Goal: Complete application form

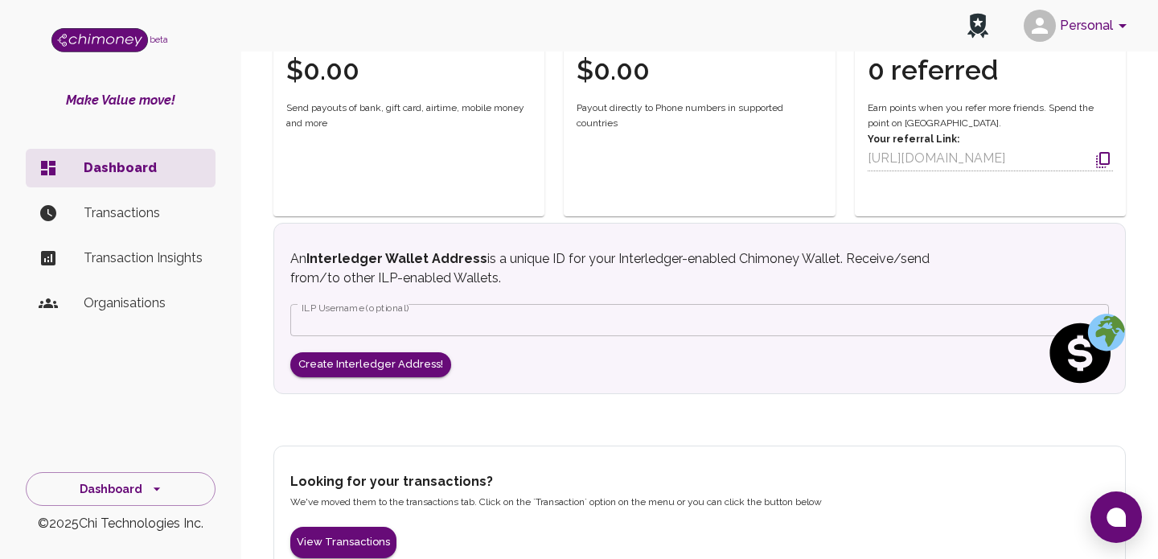
scroll to position [541, 0]
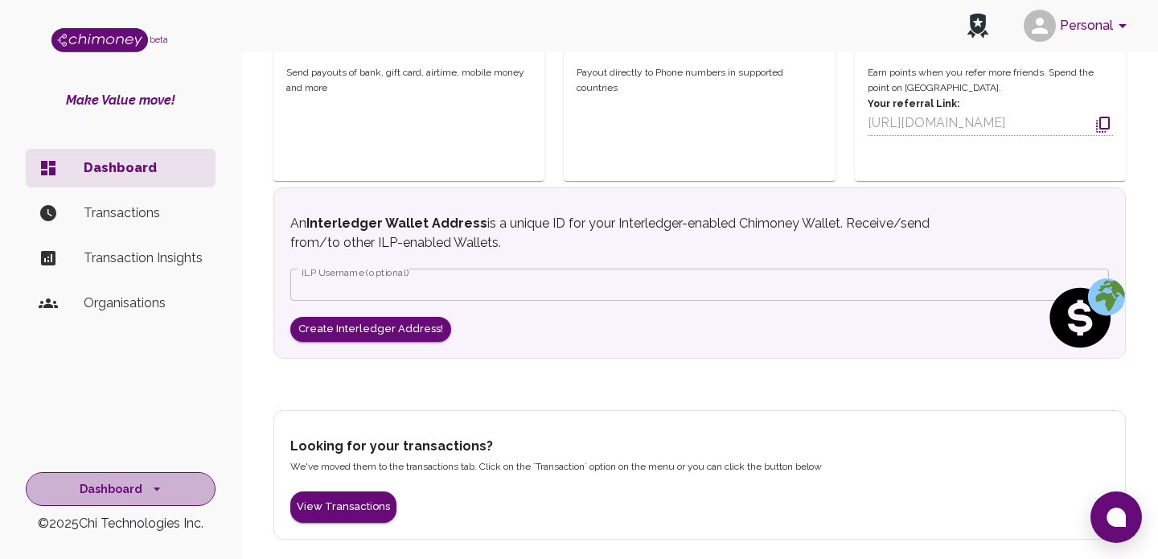
click at [114, 489] on button "Dashboard" at bounding box center [121, 489] width 190 height 35
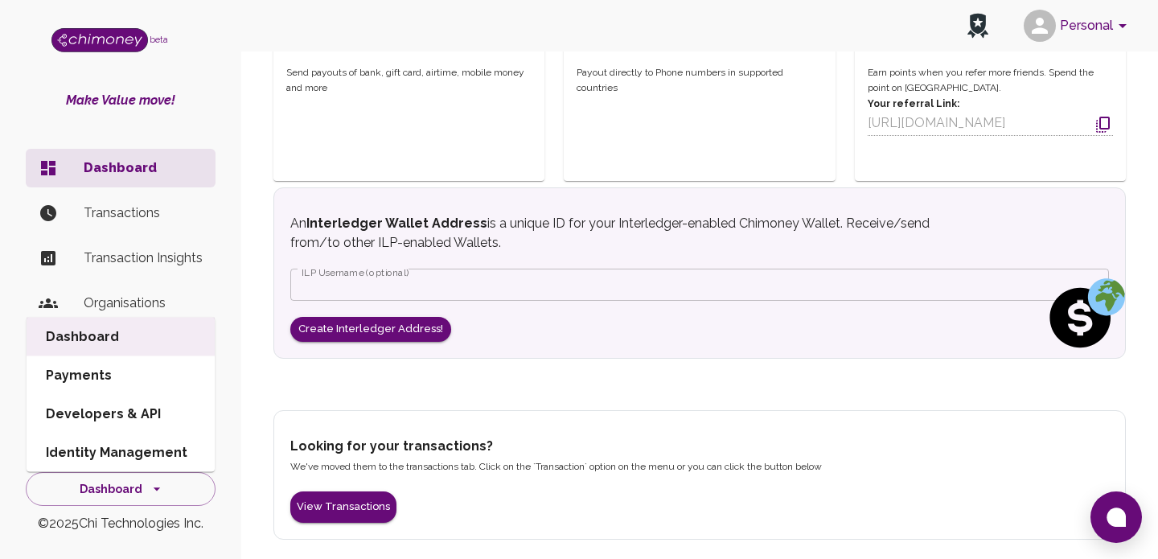
click at [92, 416] on li "Developers & API" at bounding box center [121, 414] width 188 height 39
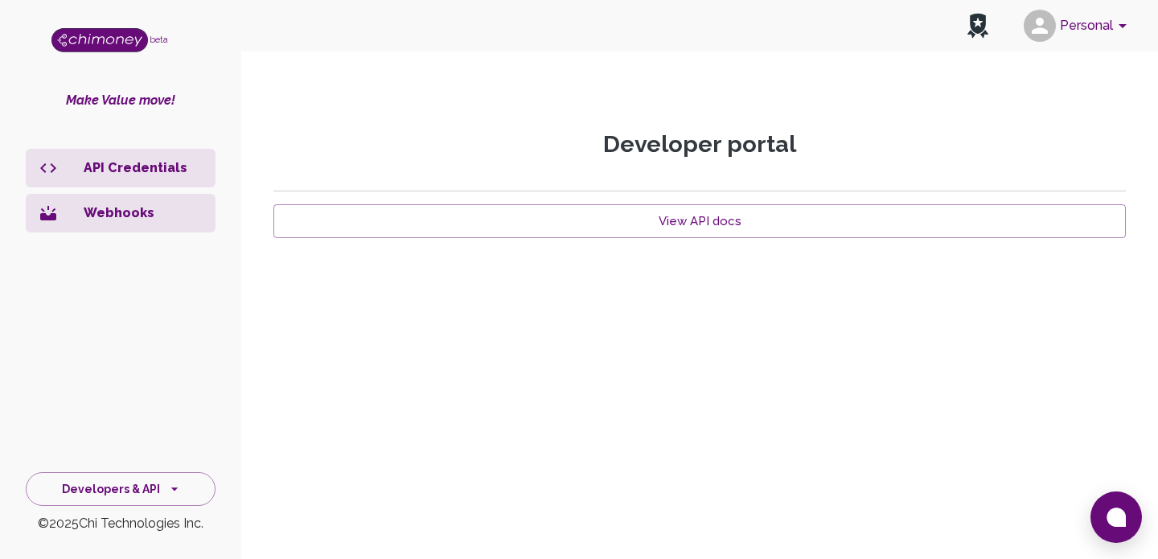
click at [125, 217] on p "Webhooks" at bounding box center [143, 212] width 119 height 19
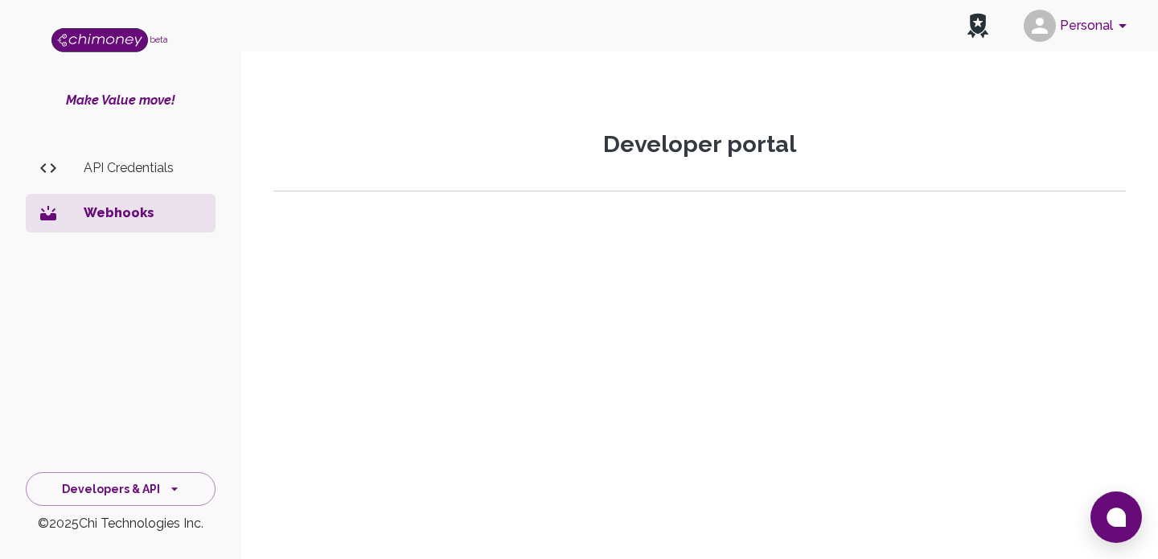
click at [117, 170] on p "API Credentials" at bounding box center [143, 167] width 119 height 19
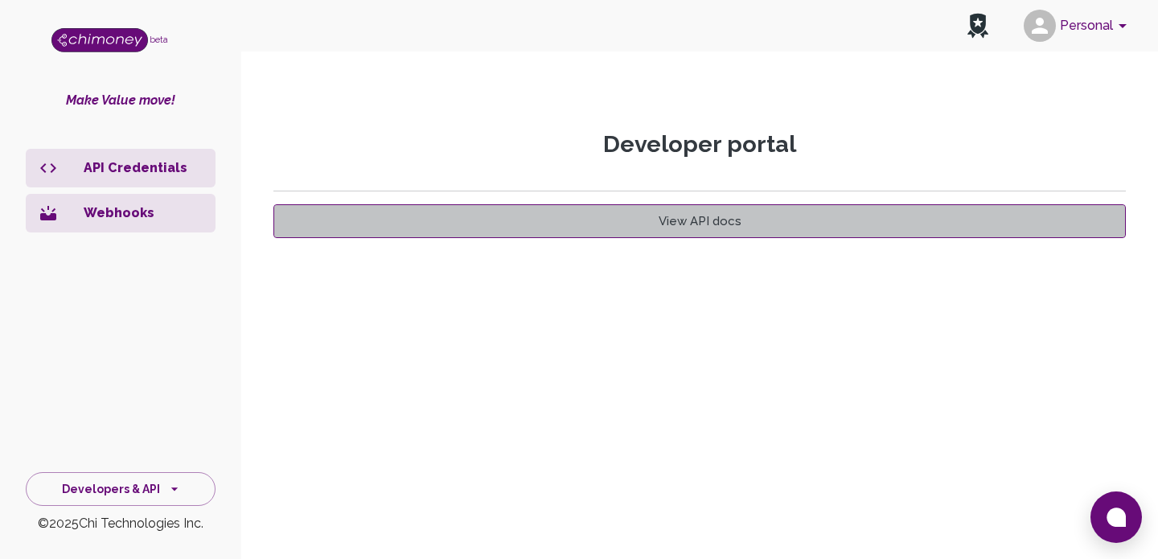
click at [680, 231] on link "View API docs" at bounding box center [699, 221] width 852 height 34
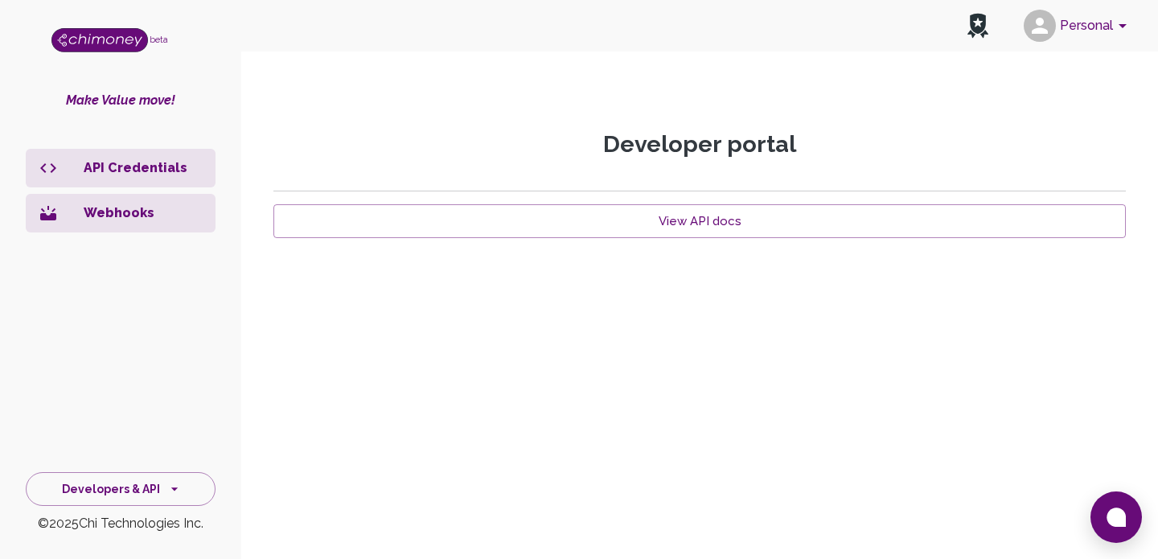
click at [121, 211] on p "Webhooks" at bounding box center [143, 212] width 119 height 19
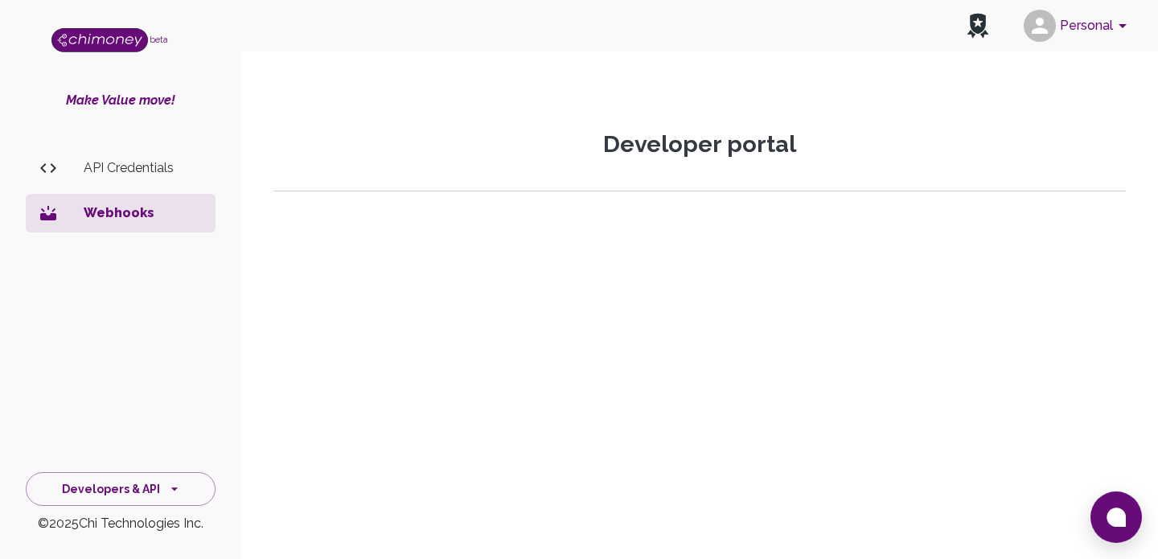
click at [150, 167] on p "API Credentials" at bounding box center [143, 167] width 119 height 19
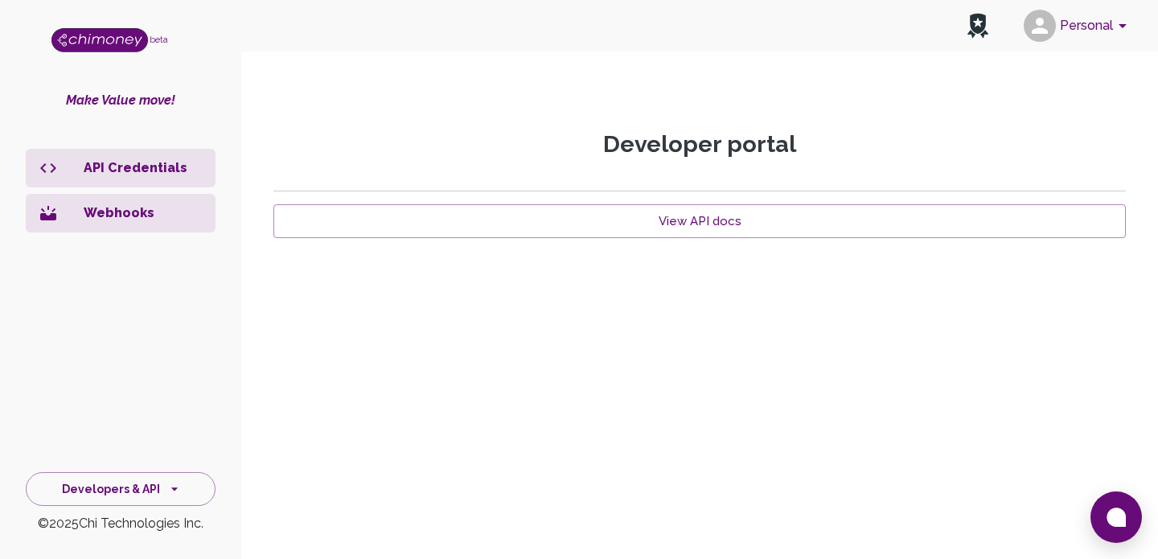
click at [1092, 31] on button "Personal" at bounding box center [1077, 26] width 121 height 42
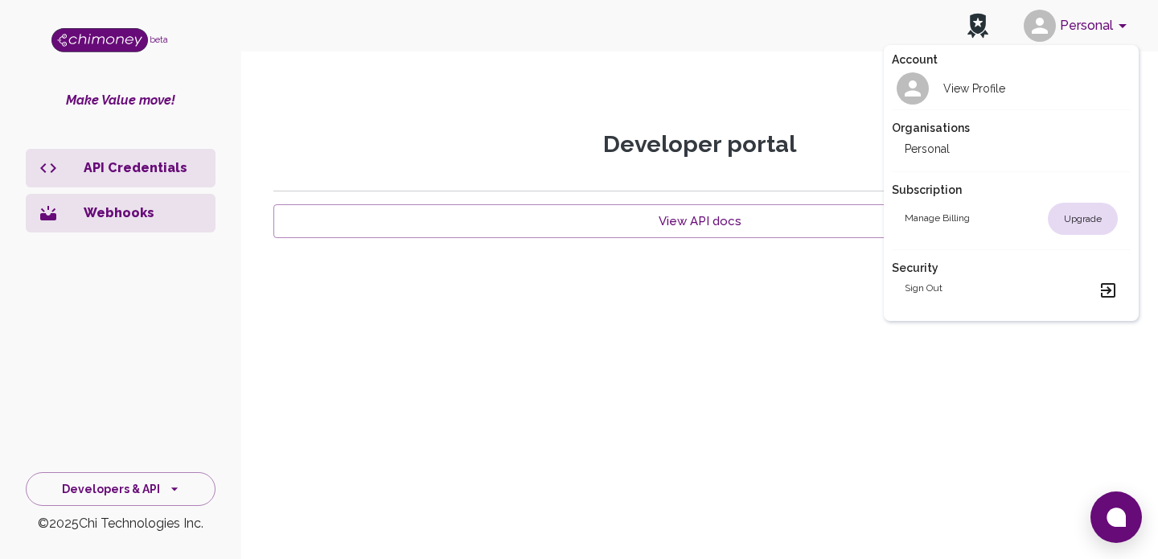
click at [732, 81] on div at bounding box center [579, 279] width 1158 height 559
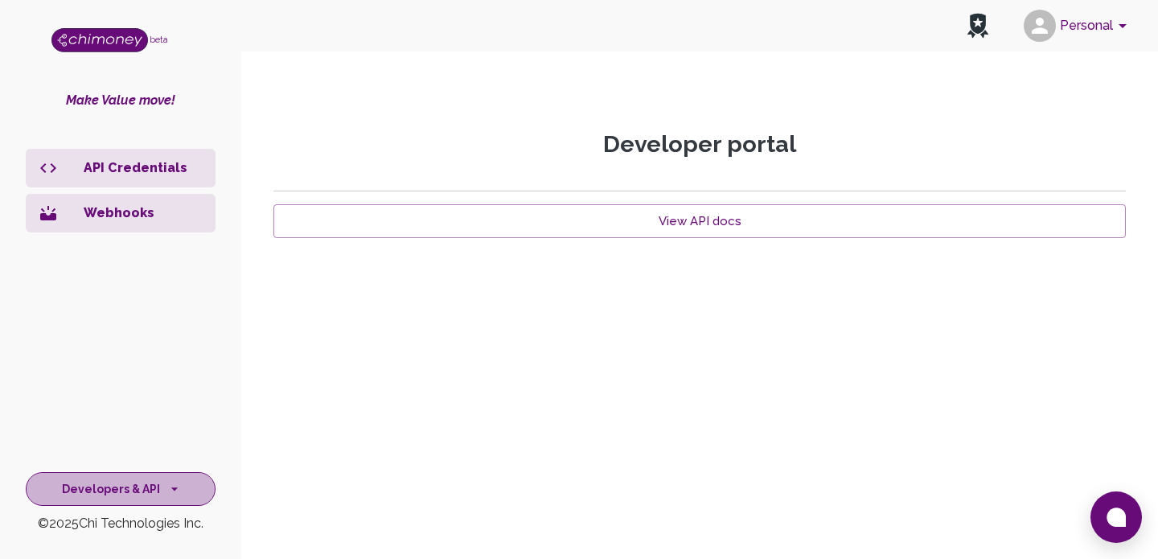
click at [143, 489] on button "Developers & API" at bounding box center [121, 489] width 190 height 35
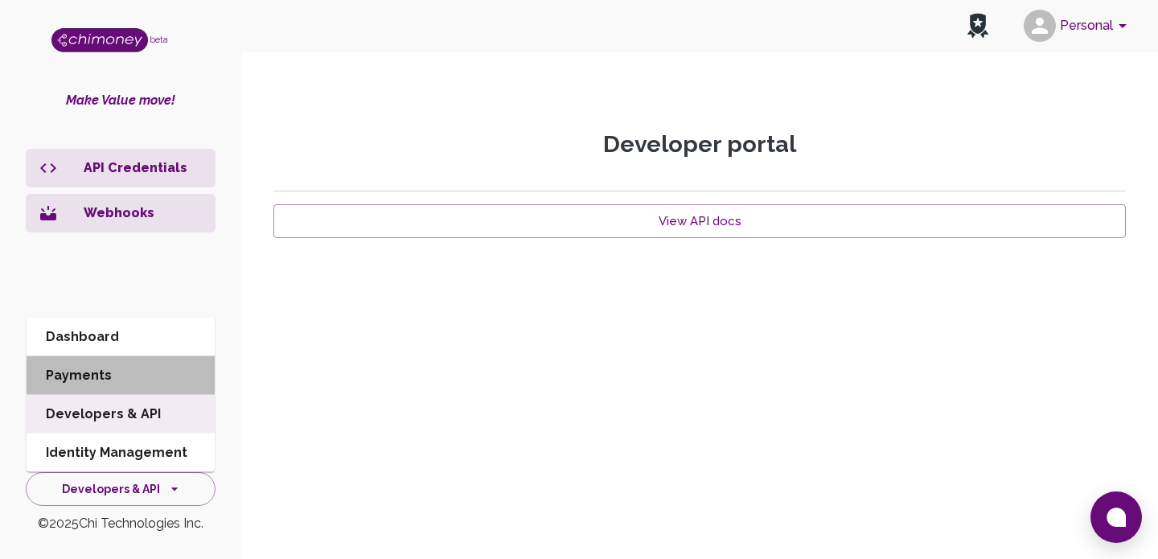
click at [79, 367] on li "Payments" at bounding box center [121, 375] width 188 height 39
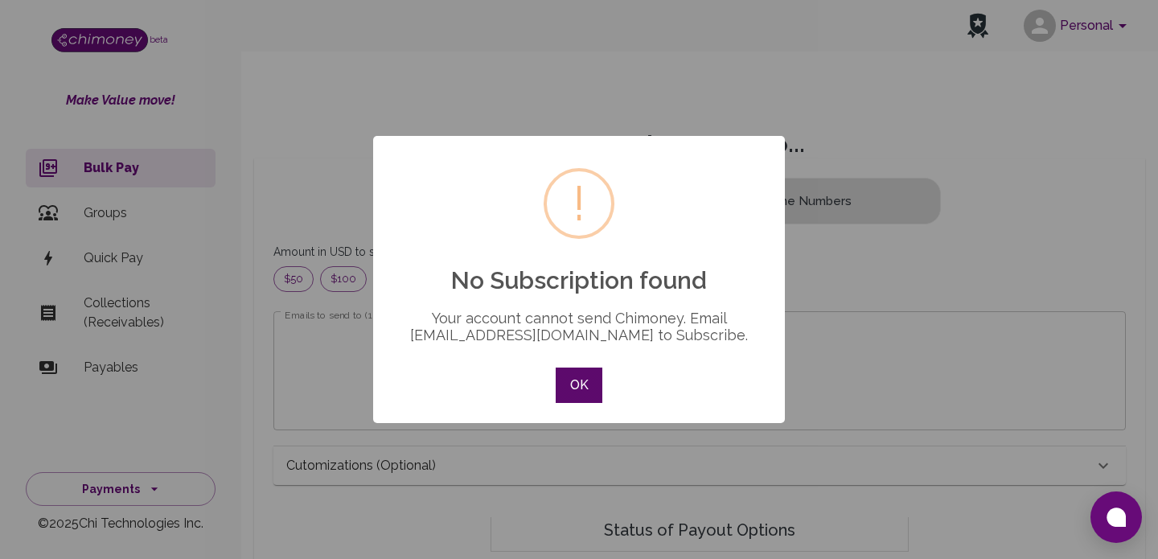
scroll to position [207, 825]
click at [584, 393] on button "OK" at bounding box center [579, 384] width 47 height 35
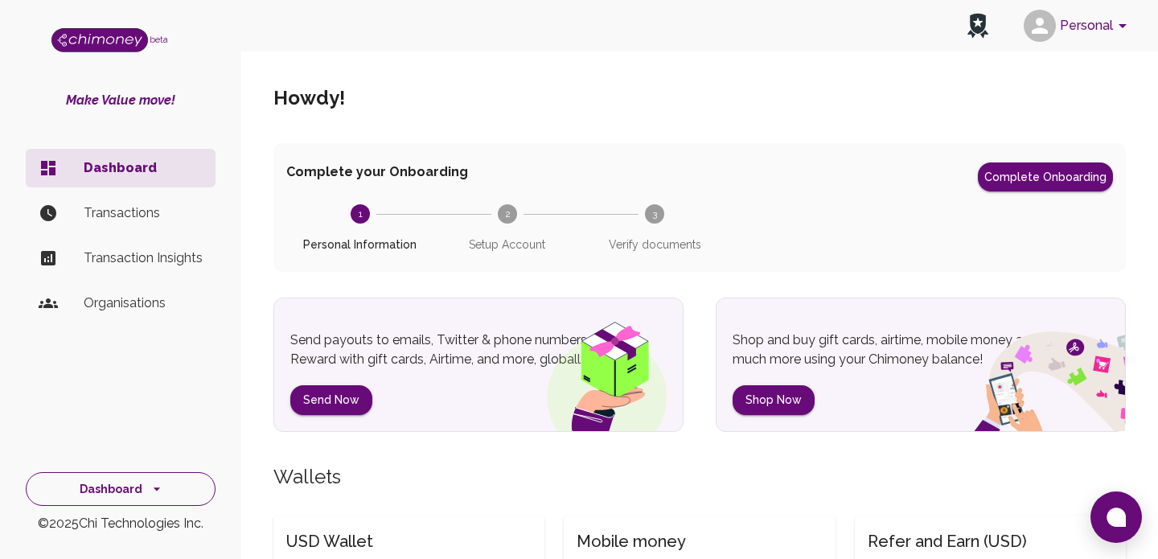
click at [104, 490] on button "Dashboard" at bounding box center [121, 489] width 190 height 35
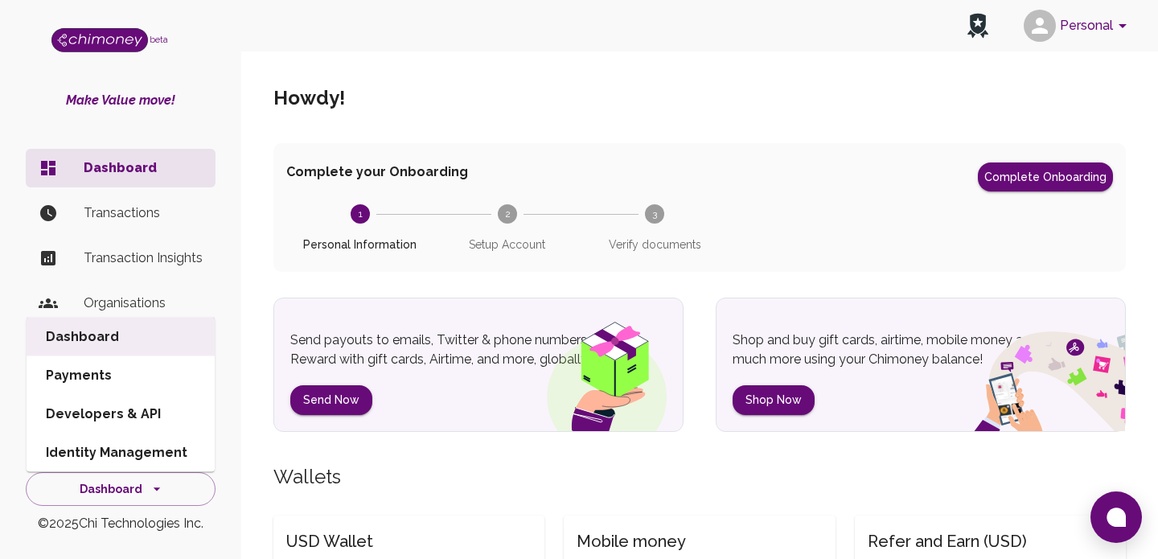
click at [133, 461] on li "Identity Management" at bounding box center [121, 452] width 188 height 39
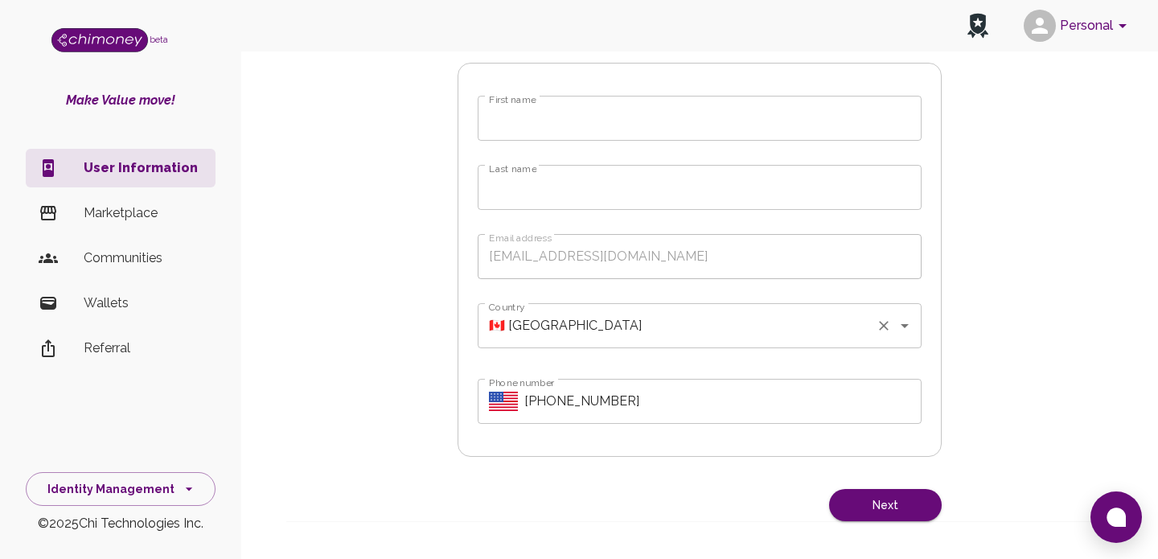
scroll to position [458, 0]
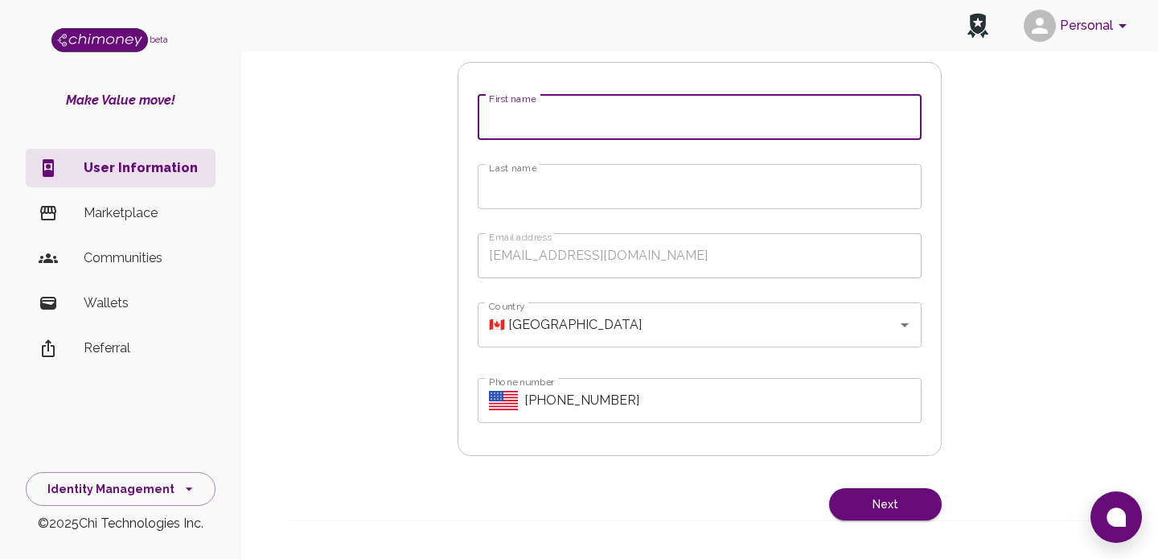
click at [543, 135] on input "First name" at bounding box center [700, 117] width 444 height 45
type input "Oseni"
type input "Azeez"
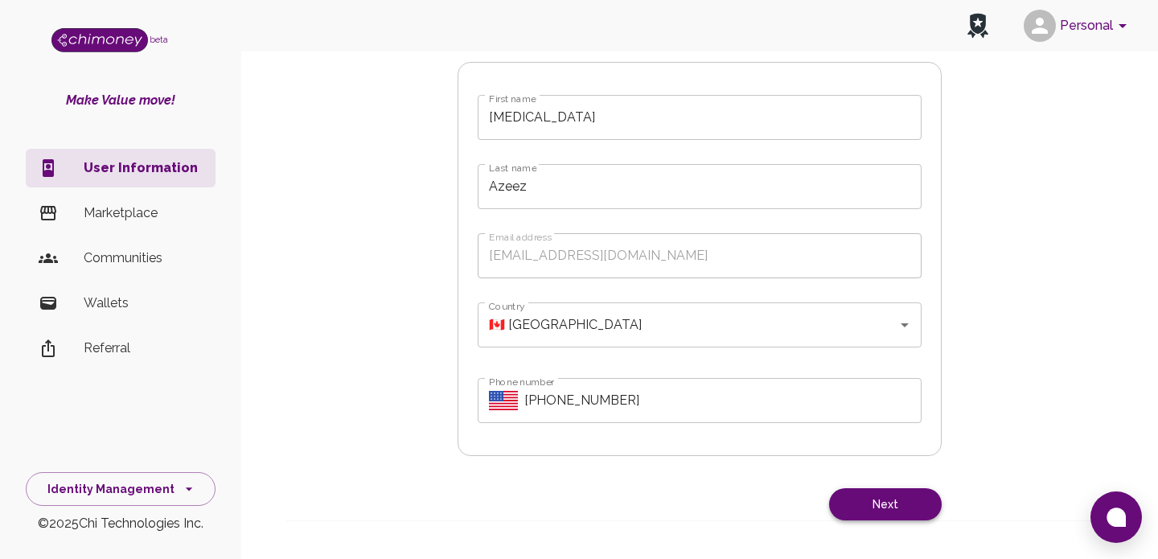
click at [888, 519] on button "Next" at bounding box center [885, 504] width 113 height 33
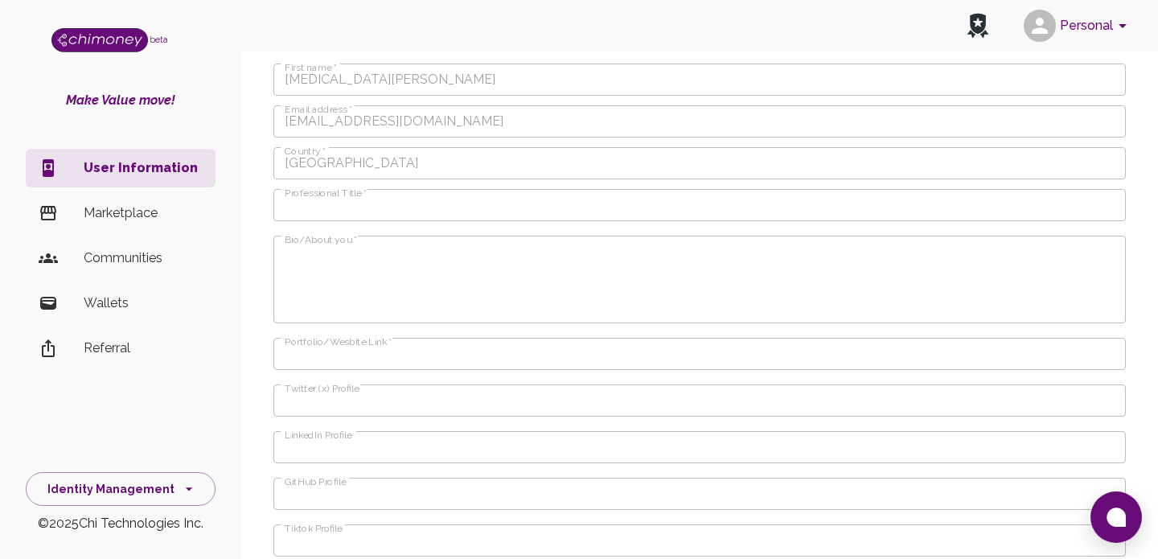
scroll to position [473, 0]
click at [35, 70] on div "beta Make Value move! User Information Marketplace Communities Wallets Referral…" at bounding box center [120, 279] width 241 height 559
click at [1114, 55] on icon "button" at bounding box center [1109, 44] width 19 height 19
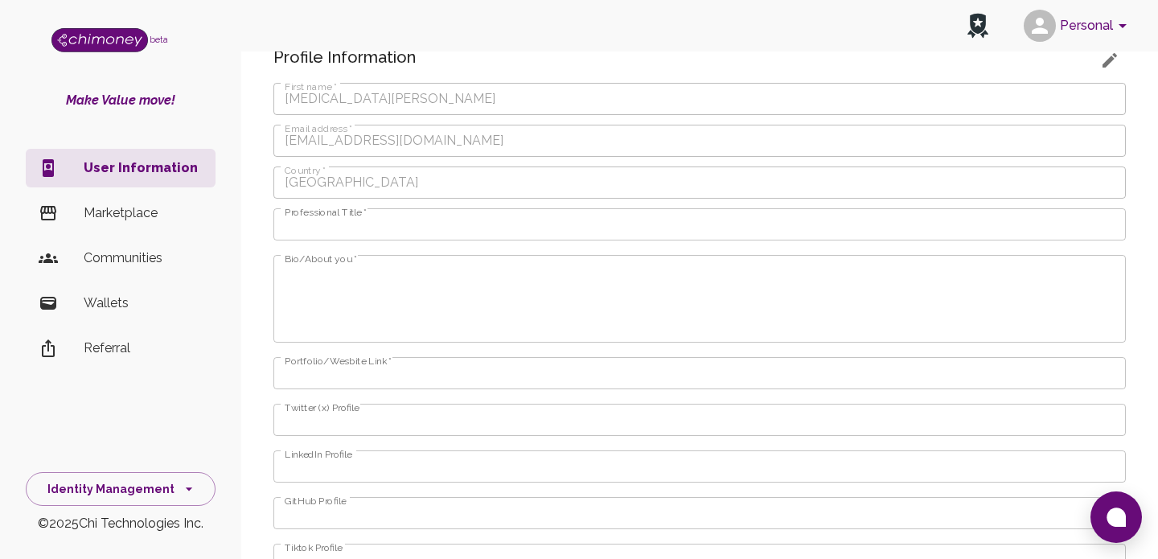
scroll to position [449, 0]
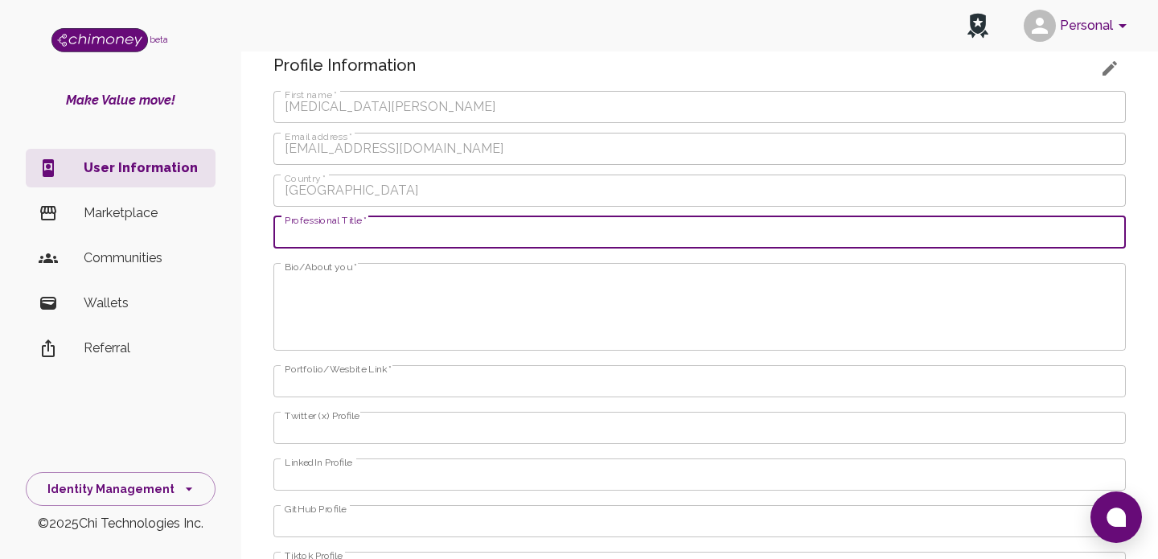
click at [343, 248] on input "Professional Title   *" at bounding box center [699, 232] width 852 height 32
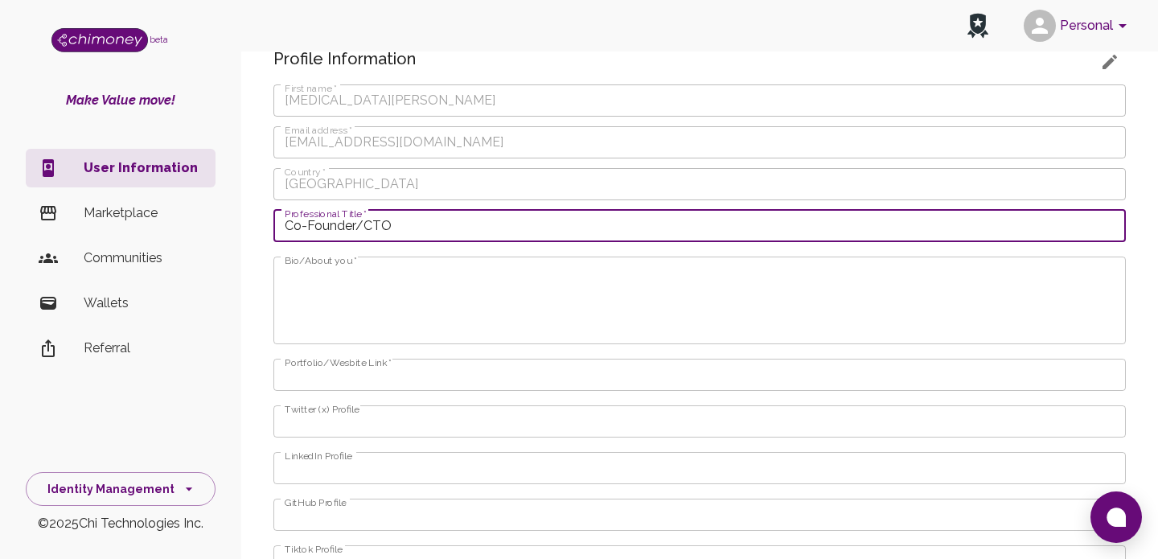
scroll to position [449, 0]
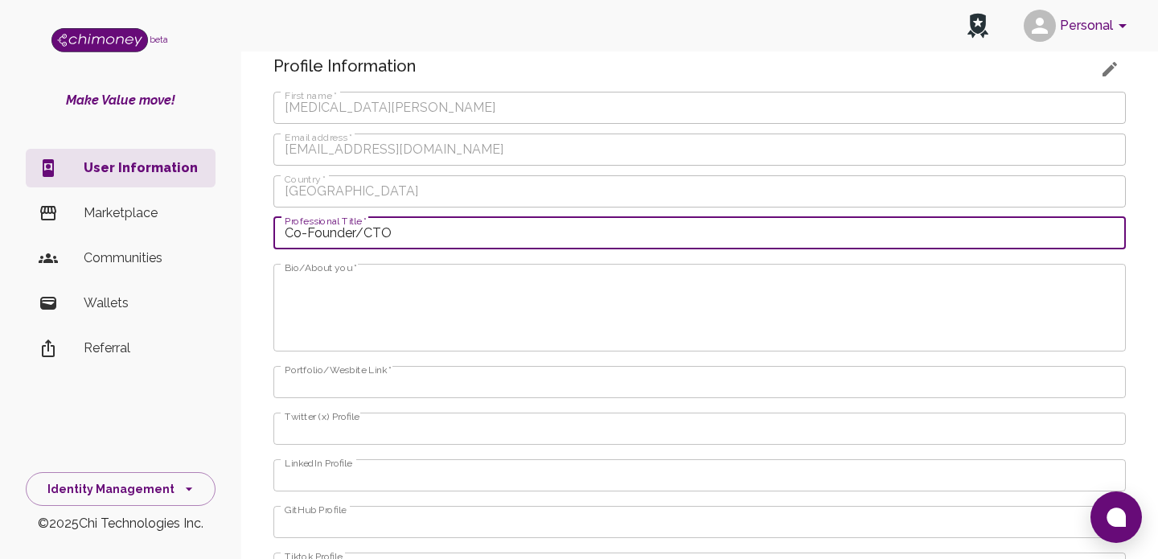
type input "Co-Founder/CTO"
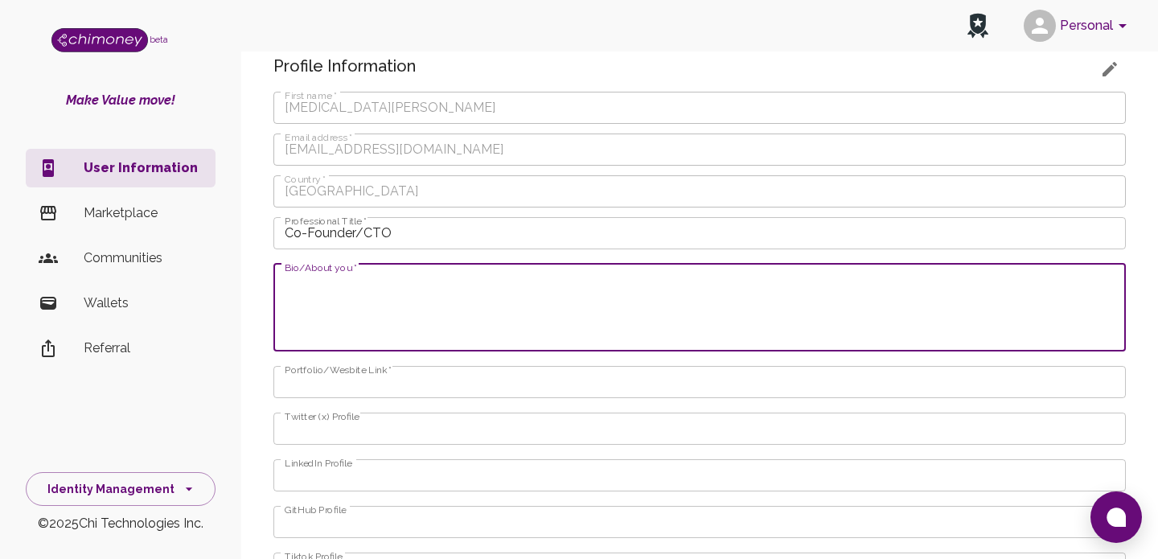
click at [297, 305] on textarea "Bio/About you   *" at bounding box center [700, 307] width 830 height 74
